Goal: Information Seeking & Learning: Learn about a topic

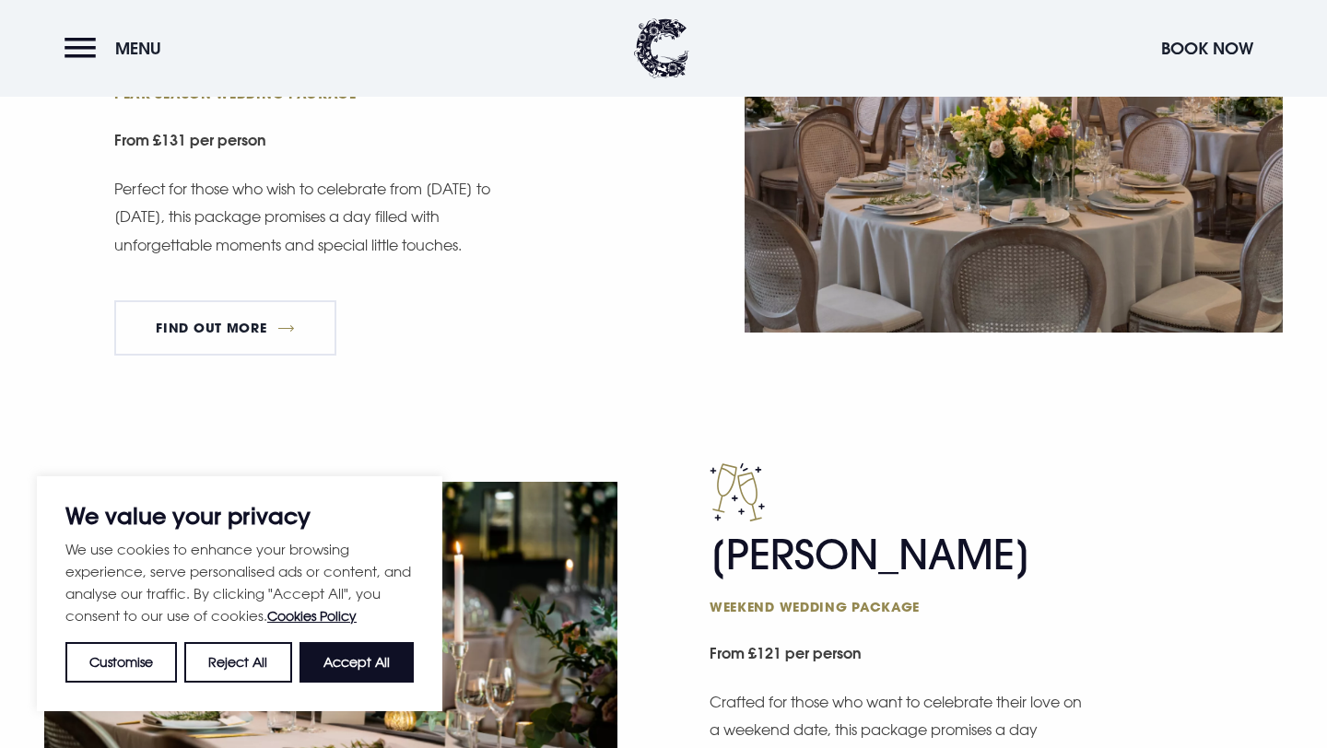
scroll to position [1271, 0]
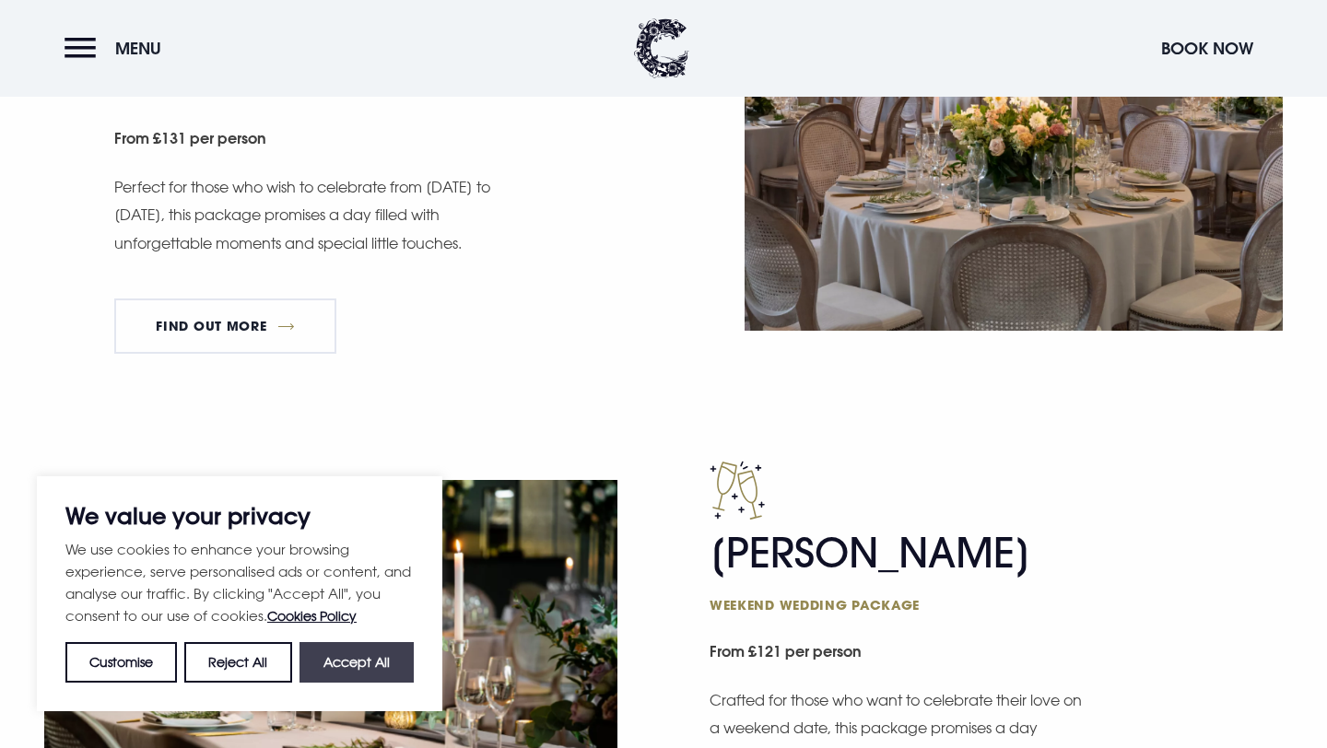
click at [368, 669] on button "Accept All" at bounding box center [357, 662] width 114 height 41
checkbox input "true"
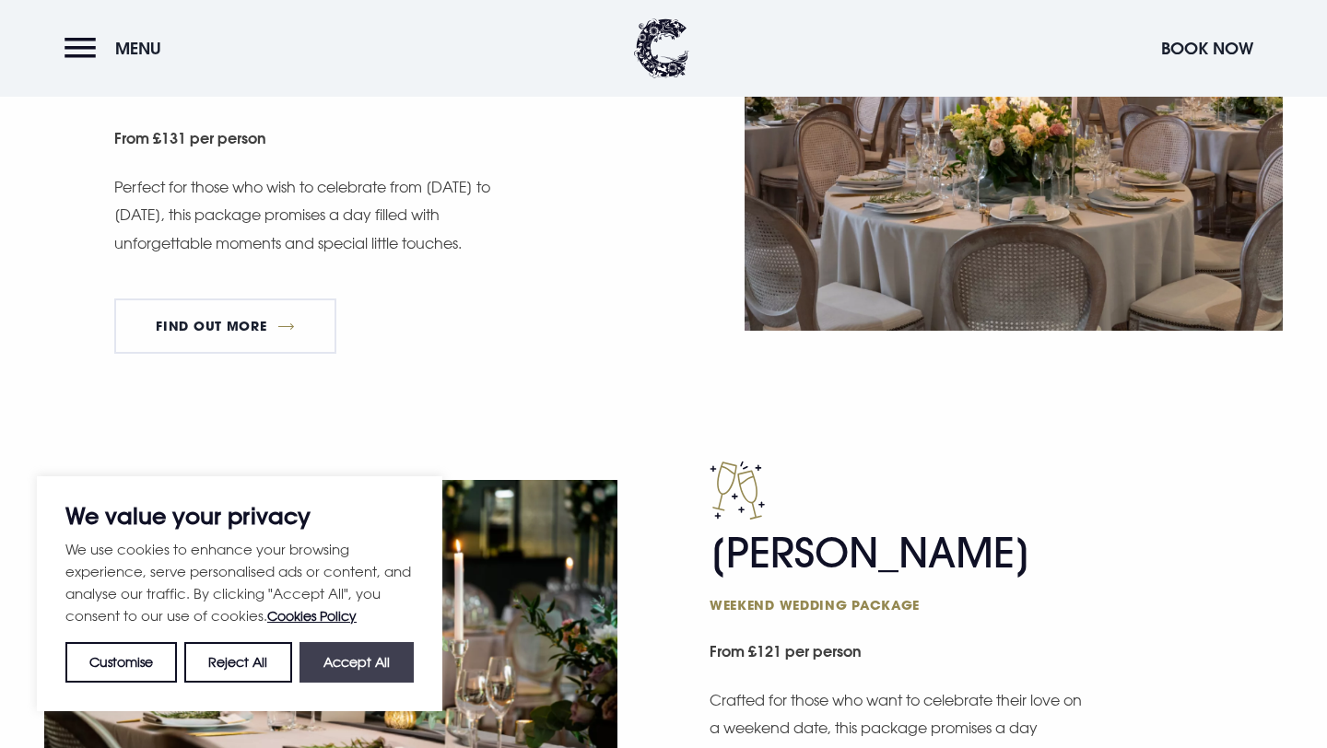
checkbox input "true"
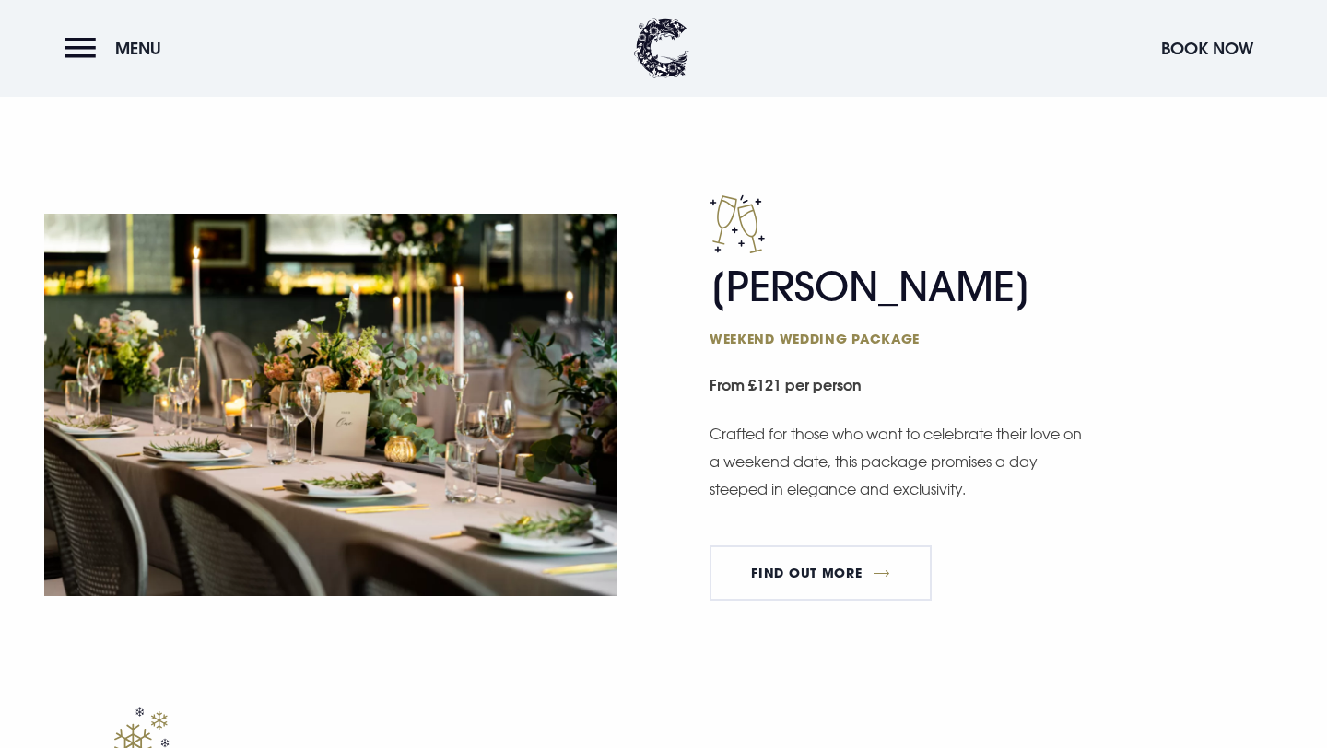
scroll to position [1454, 0]
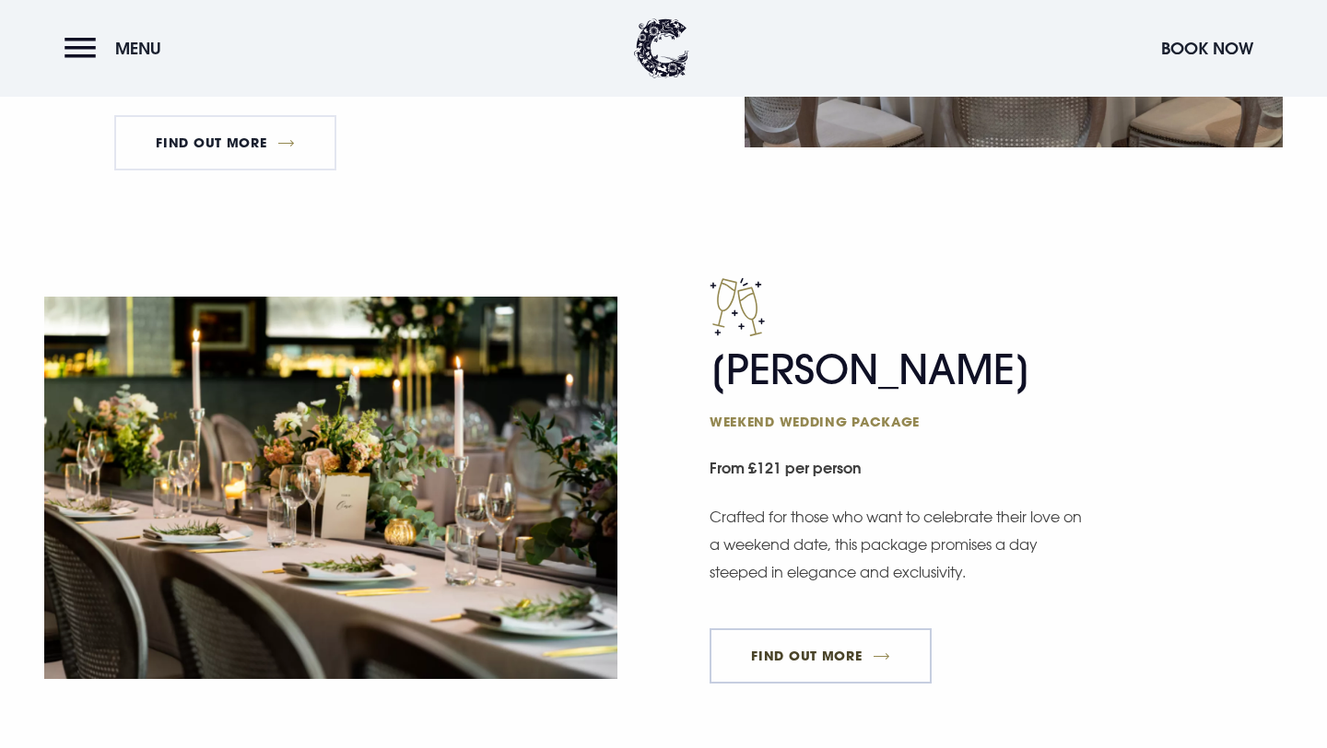
click at [732, 660] on link "FIND OUT MORE" at bounding box center [821, 656] width 222 height 55
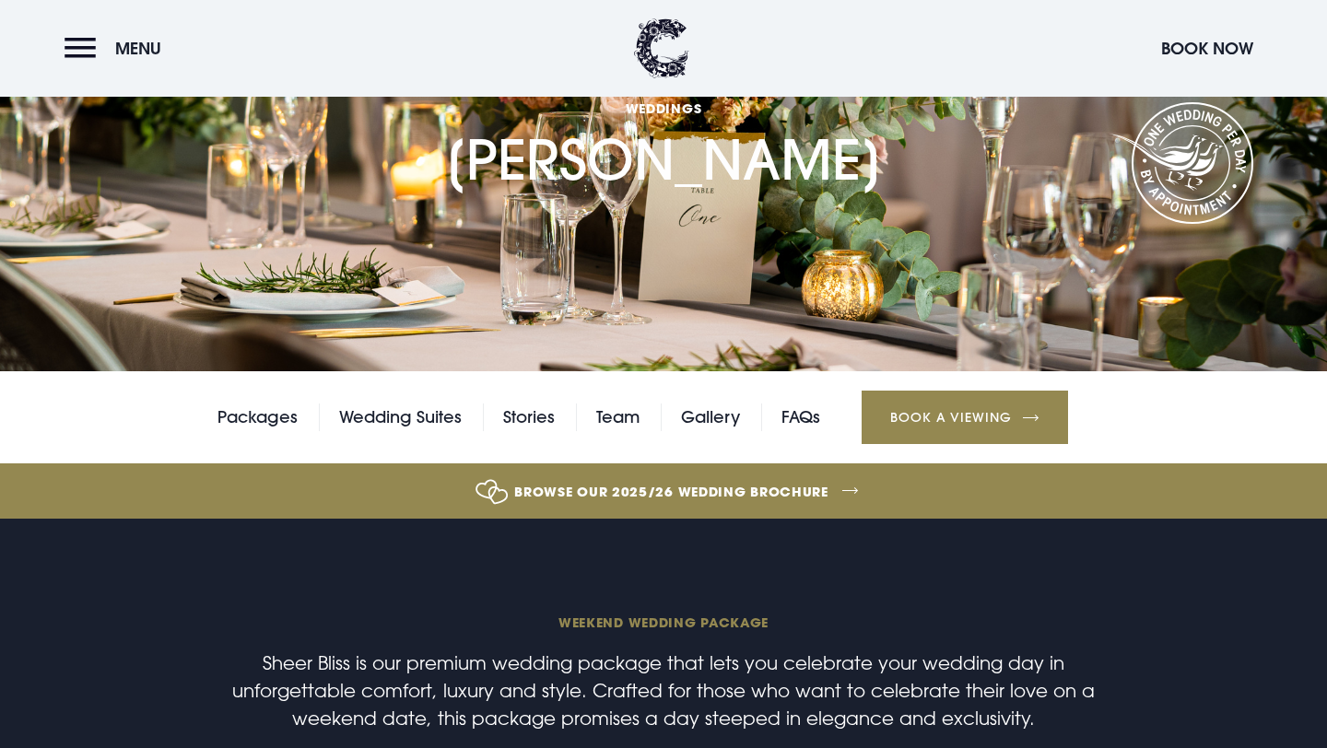
scroll to position [174, 0]
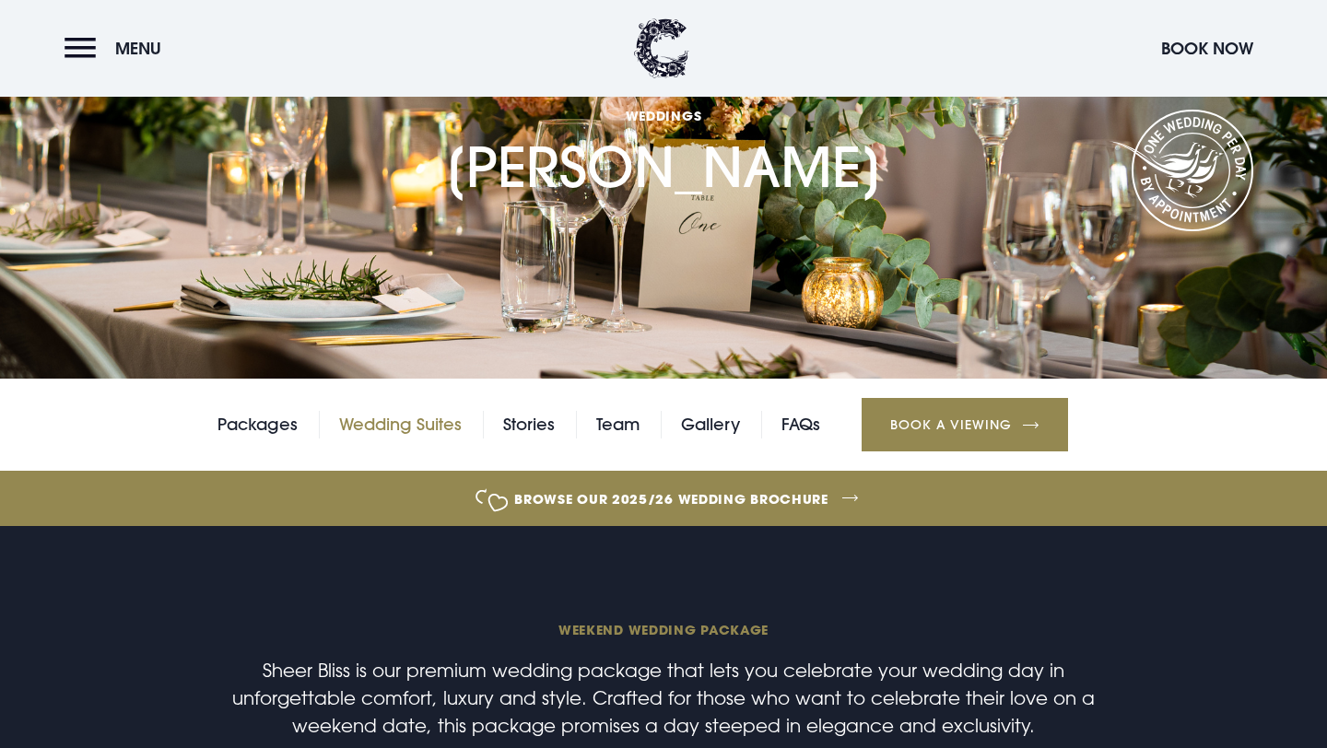
click at [440, 418] on link "Wedding Suites" at bounding box center [400, 425] width 123 height 28
